Goal: Task Accomplishment & Management: Use online tool/utility

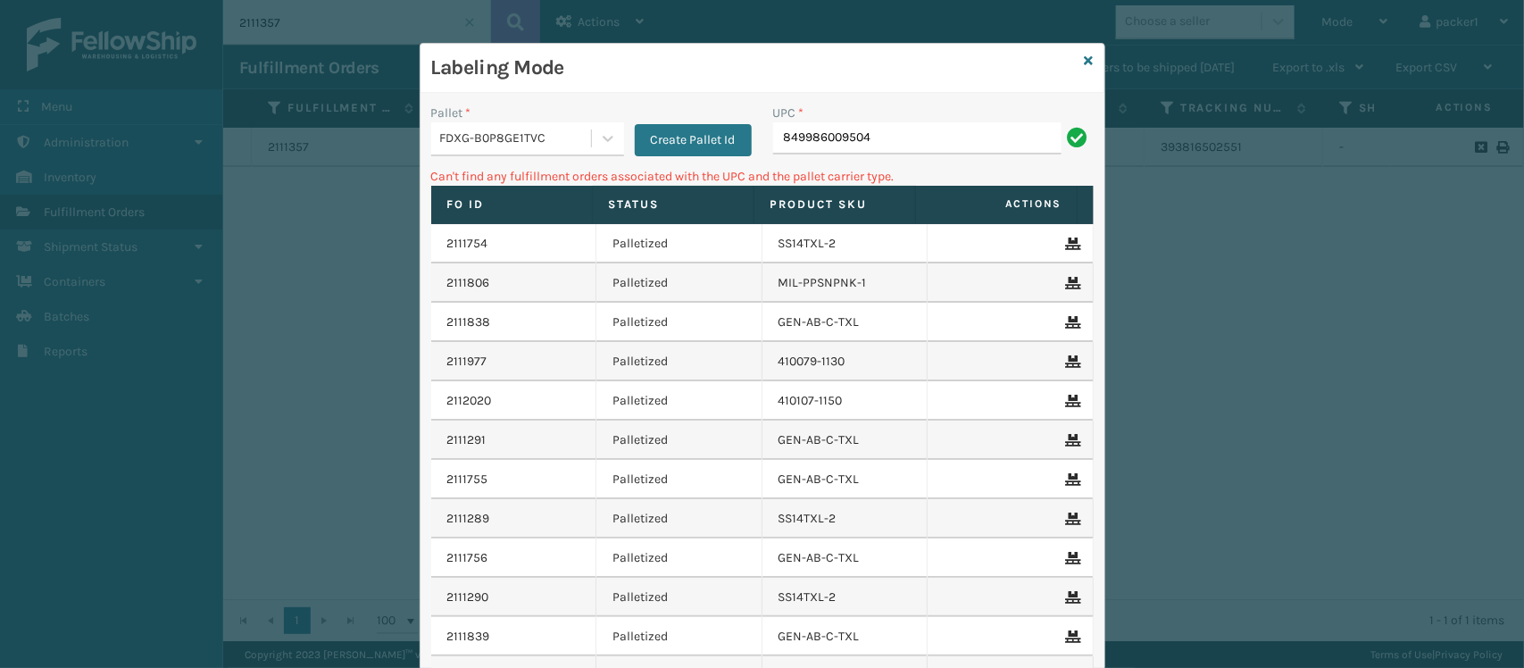
click at [605, 162] on div "Pallet * FDXG-B0P8GE1TVC Create Pallet Id" at bounding box center [592, 135] width 342 height 63
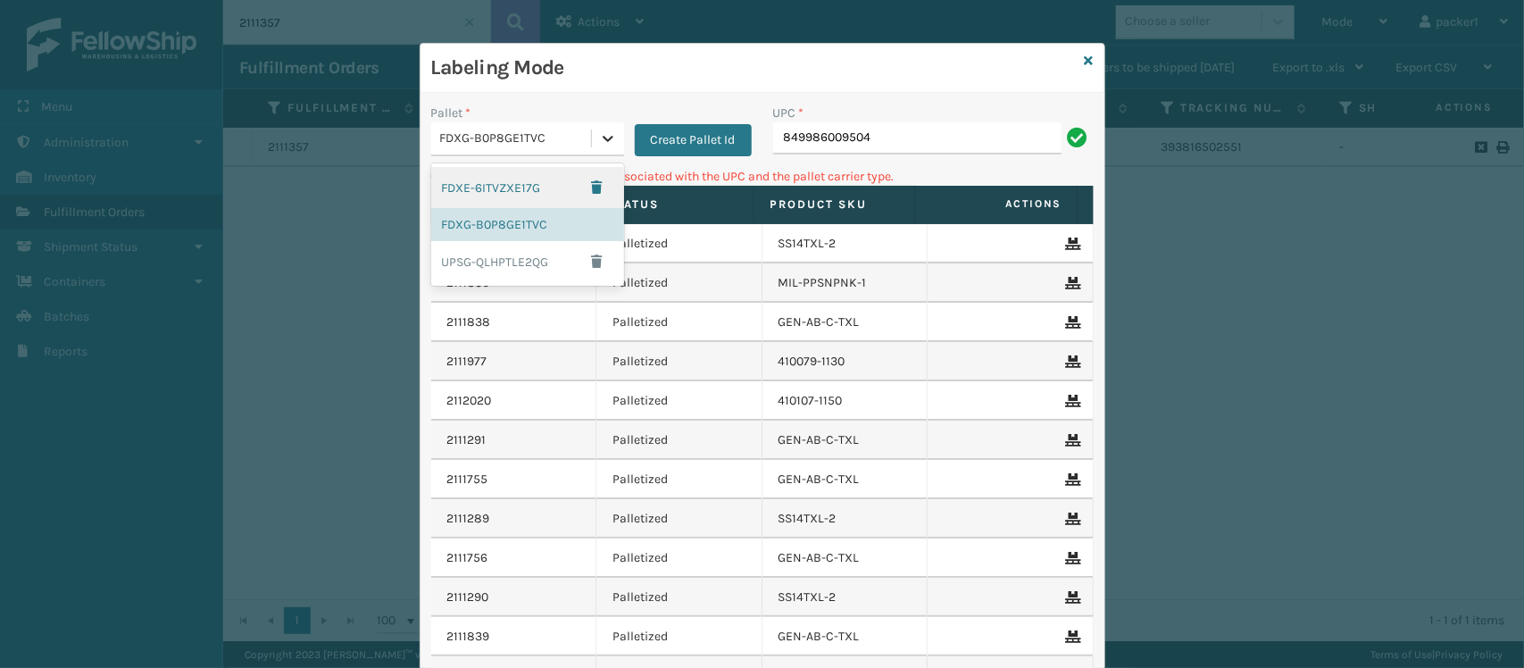
click at [603, 149] on div at bounding box center [608, 138] width 32 height 32
click at [551, 224] on div "FDXG-B0P8GE1TVC" at bounding box center [527, 224] width 193 height 33
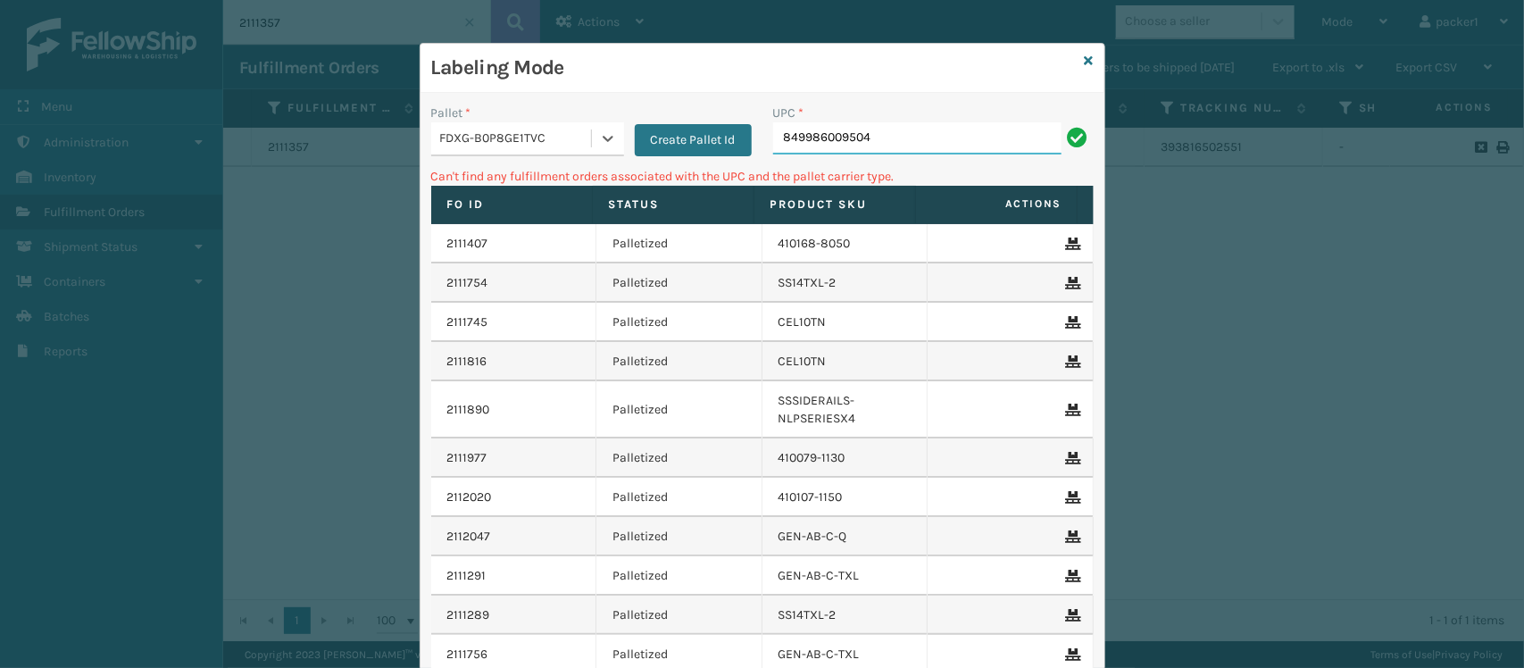
click at [935, 137] on input "849986009504" at bounding box center [917, 138] width 288 height 32
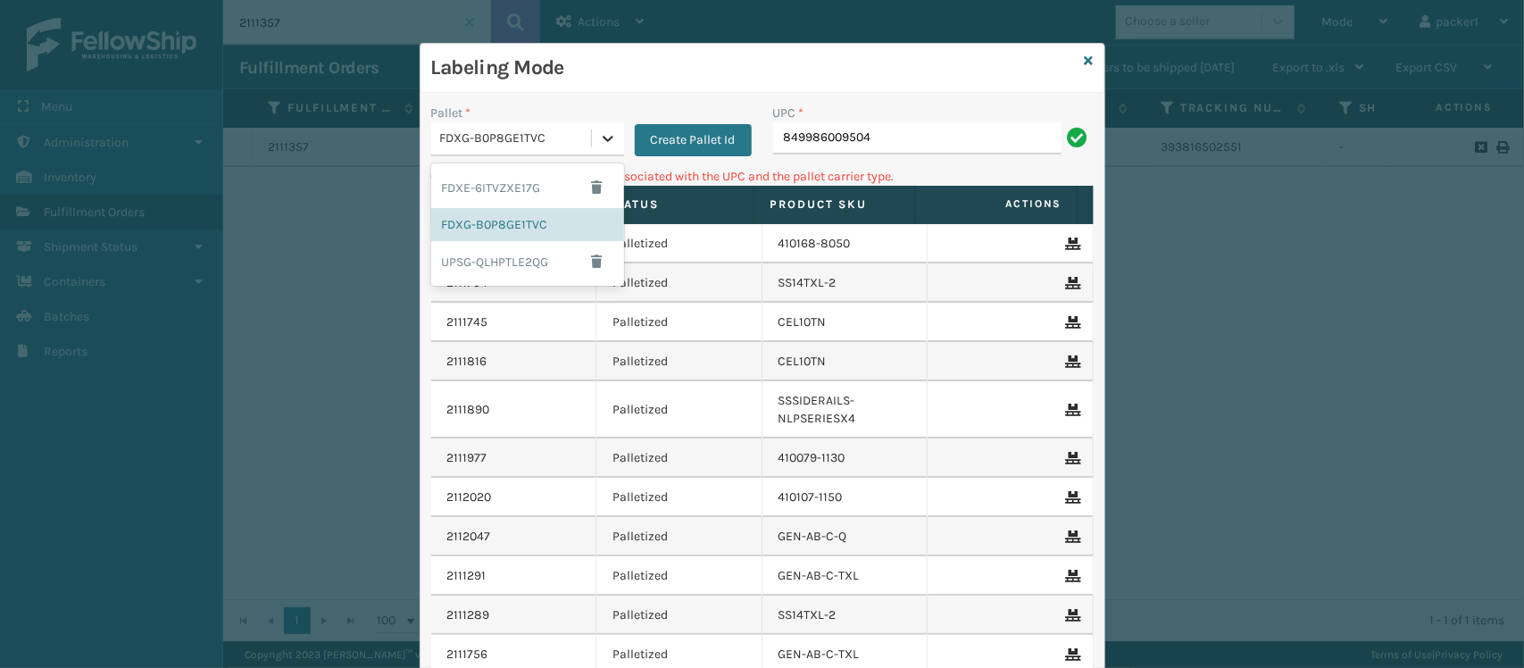
click at [599, 144] on icon at bounding box center [608, 138] width 18 height 18
click at [538, 264] on div "UPSG-QLHPTLE2QG" at bounding box center [527, 261] width 193 height 41
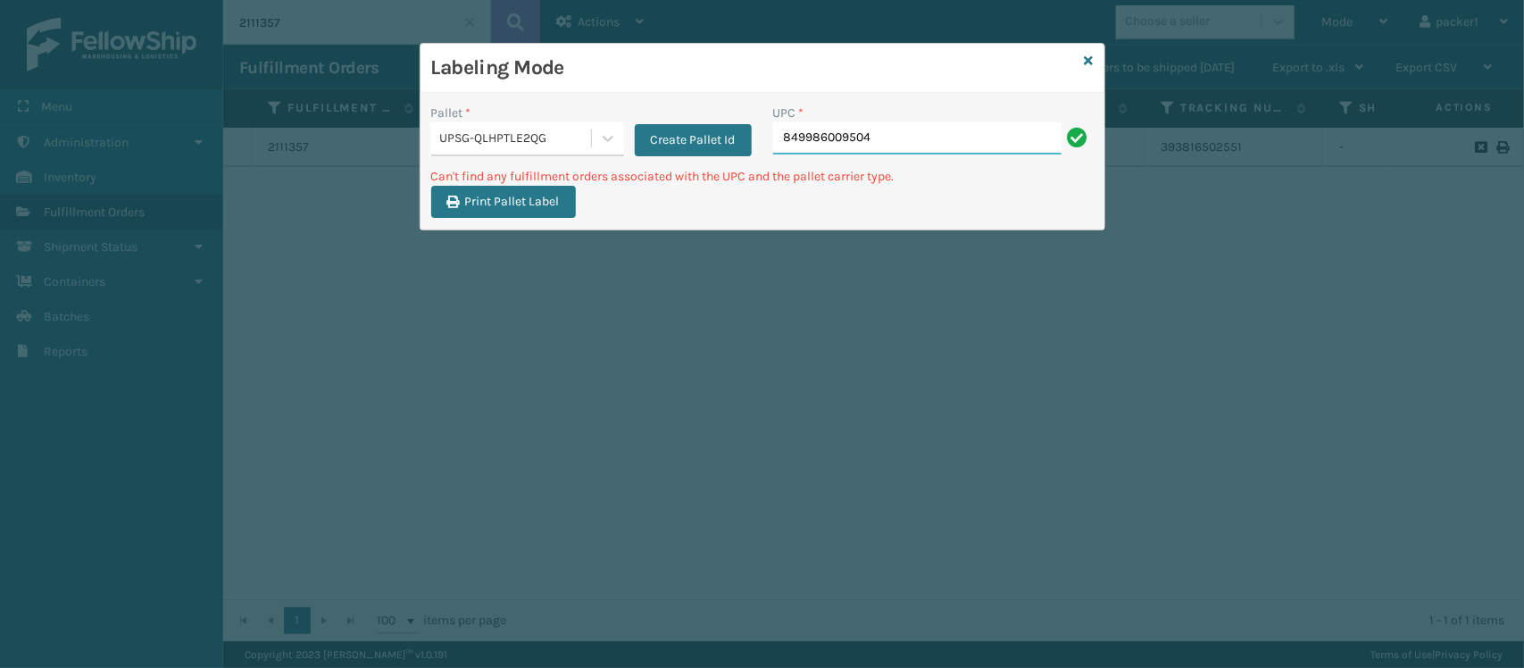
click at [916, 137] on input "849986009504" at bounding box center [917, 138] width 288 height 32
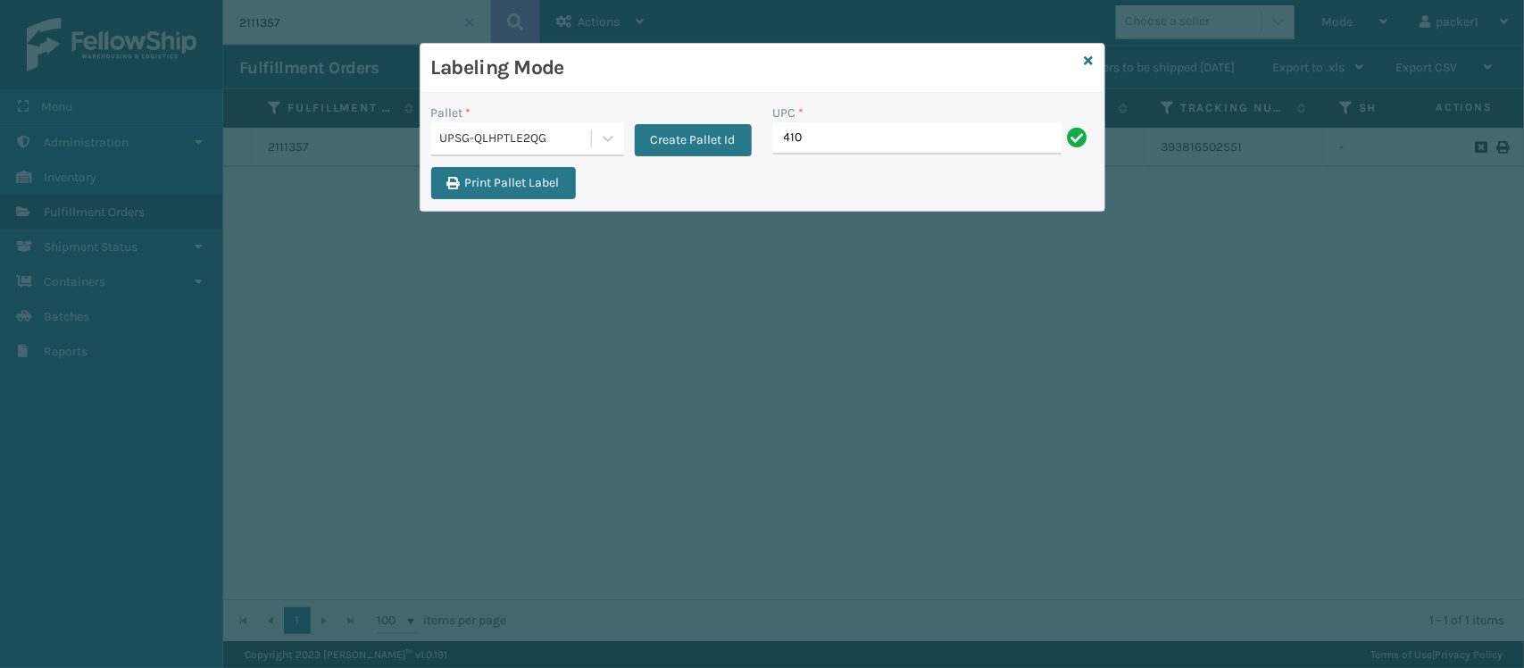
click at [916, 137] on input "410" at bounding box center [917, 138] width 288 height 32
type input "410069-1154"
type input "410079-1170"
